Goal: Task Accomplishment & Management: Complete application form

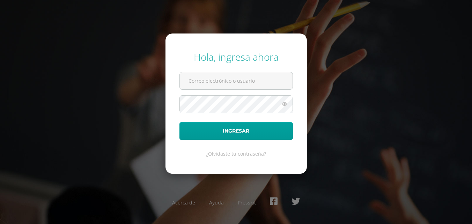
type input "2019095@colegiobelga.edu.gt"
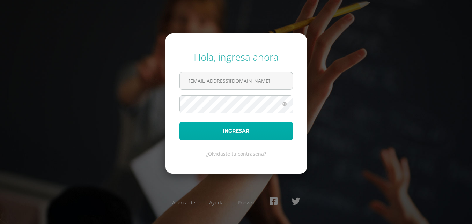
drag, startPoint x: 206, startPoint y: 142, endPoint x: 206, endPoint y: 138, distance: 3.9
click at [206, 142] on form "Hola, ingresa ahora 2019095@colegiobelga.edu.gt Ingresar ¿Olvidaste tu contrase…" at bounding box center [235, 103] width 141 height 140
click at [206, 134] on button "Ingresar" at bounding box center [235, 131] width 113 height 18
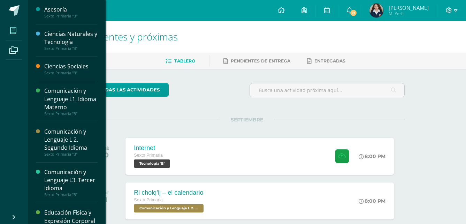
click at [15, 27] on icon at bounding box center [13, 30] width 6 height 7
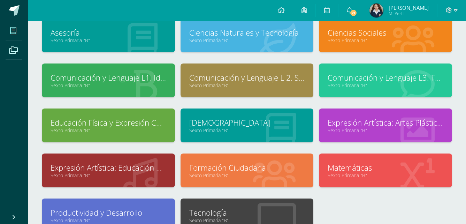
scroll to position [114, 0]
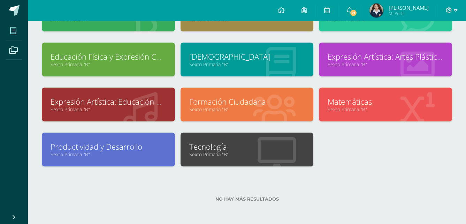
click at [206, 145] on link "Tecnología" at bounding box center [247, 146] width 116 height 11
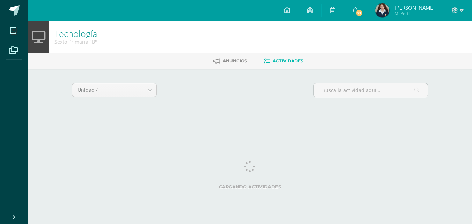
click at [206, 130] on html "Mis cursos Archivos Cerrar panel Asesoría Sexto Primaria "B" Ciencias Naturales…" at bounding box center [236, 65] width 472 height 130
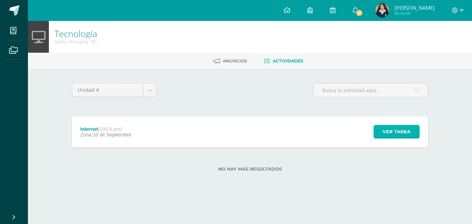
click at [410, 134] on span "Ver tarea" at bounding box center [396, 131] width 28 height 13
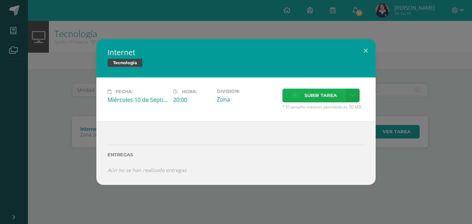
click at [332, 98] on span "Subir tarea" at bounding box center [320, 95] width 32 height 13
click at [0, 0] on input "Subir tarea" at bounding box center [0, 0] width 0 height 0
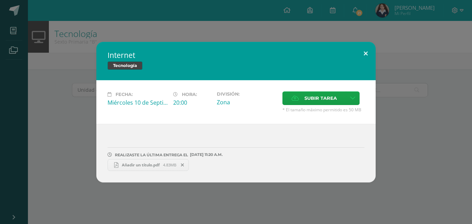
click at [365, 55] on button at bounding box center [365, 54] width 20 height 24
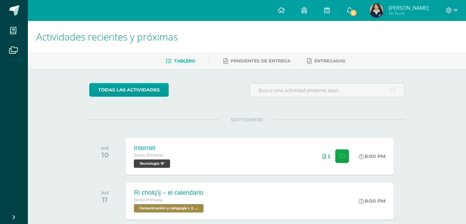
click at [420, 8] on span "[PERSON_NAME]" at bounding box center [409, 7] width 40 height 7
click at [391, 7] on span "Flor de Maria Mi Perfil" at bounding box center [399, 10] width 62 height 14
click at [377, 8] on img at bounding box center [377, 10] width 14 height 14
click at [384, 13] on img at bounding box center [377, 10] width 14 height 14
drag, startPoint x: 429, startPoint y: 7, endPoint x: 423, endPoint y: 1, distance: 8.1
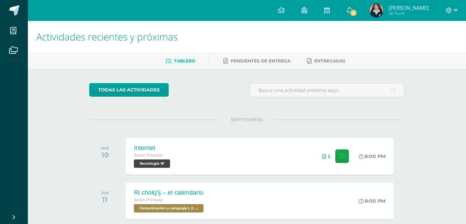
click at [429, 7] on span "Flor de Maria Mi Perfil" at bounding box center [399, 10] width 62 height 14
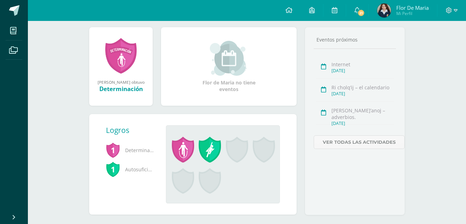
scroll to position [105, 0]
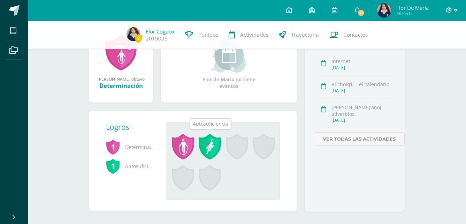
click at [209, 157] on span at bounding box center [210, 147] width 22 height 26
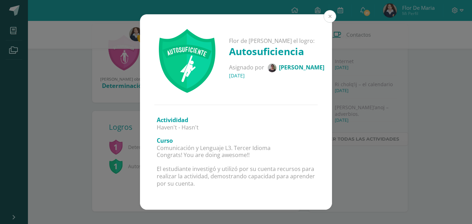
click at [325, 15] on button at bounding box center [329, 16] width 13 height 13
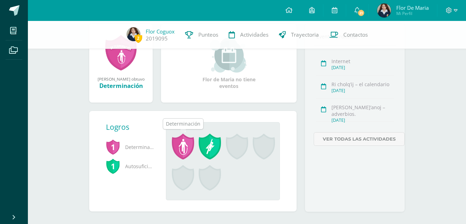
click at [189, 140] on span at bounding box center [183, 147] width 22 height 26
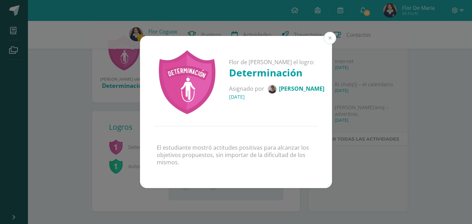
click at [326, 36] on button at bounding box center [329, 38] width 13 height 13
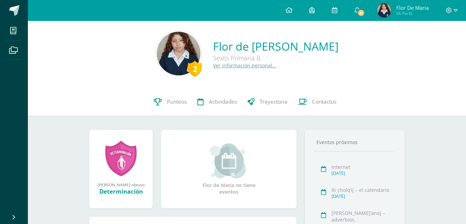
scroll to position [0, 0]
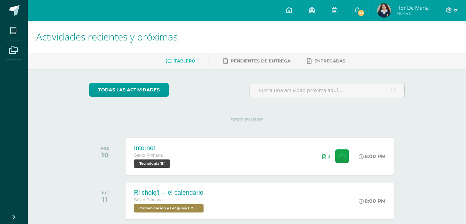
click at [396, 7] on span "[PERSON_NAME] Mi Perfil" at bounding box center [403, 10] width 54 height 14
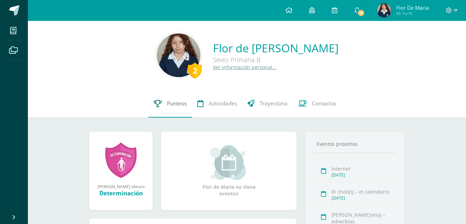
click at [170, 102] on span "Punteos" at bounding box center [177, 103] width 20 height 7
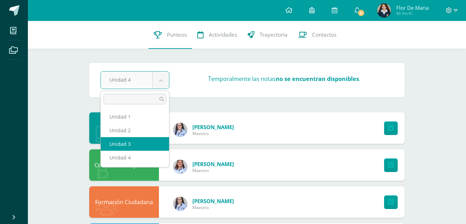
select select "Unidad 3"
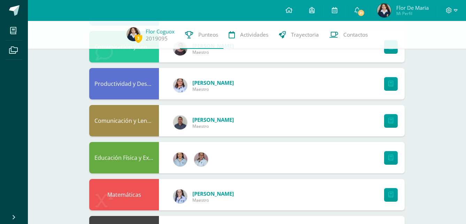
scroll to position [314, 0]
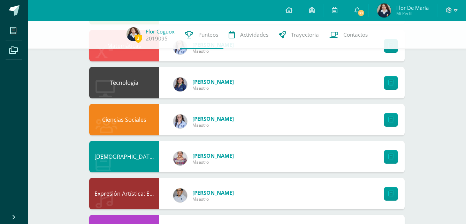
scroll to position [448, 0]
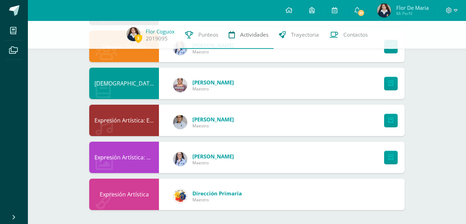
click at [258, 37] on span "Actividades" at bounding box center [254, 34] width 28 height 7
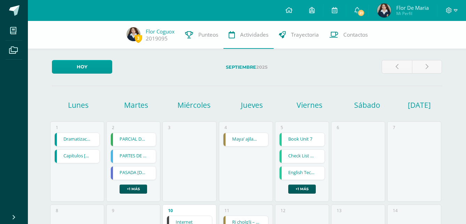
click at [358, 14] on span "21" at bounding box center [361, 13] width 8 height 8
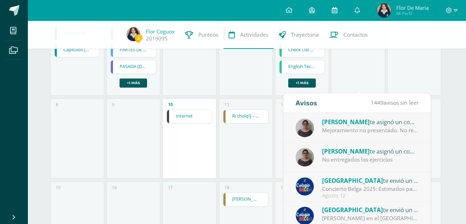
scroll to position [105, 0]
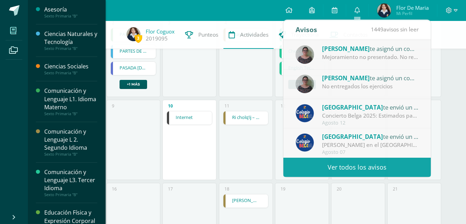
click at [6, 35] on span at bounding box center [14, 31] width 16 height 16
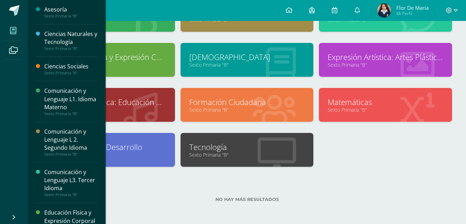
scroll to position [114, 0]
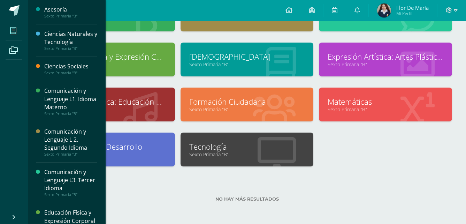
click at [219, 150] on link "Tecnología" at bounding box center [247, 146] width 116 height 11
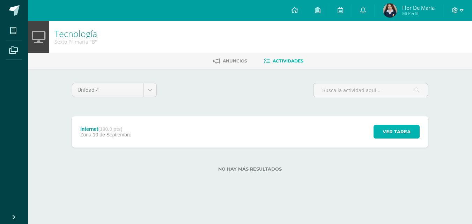
click at [392, 129] on span "Ver tarea" at bounding box center [396, 131] width 28 height 13
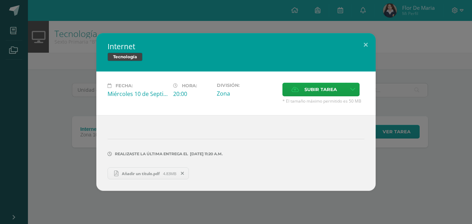
click at [154, 178] on link "Añadir un título.pdf 4.83MB" at bounding box center [147, 173] width 81 height 12
